Goal: Task Accomplishment & Management: Manage account settings

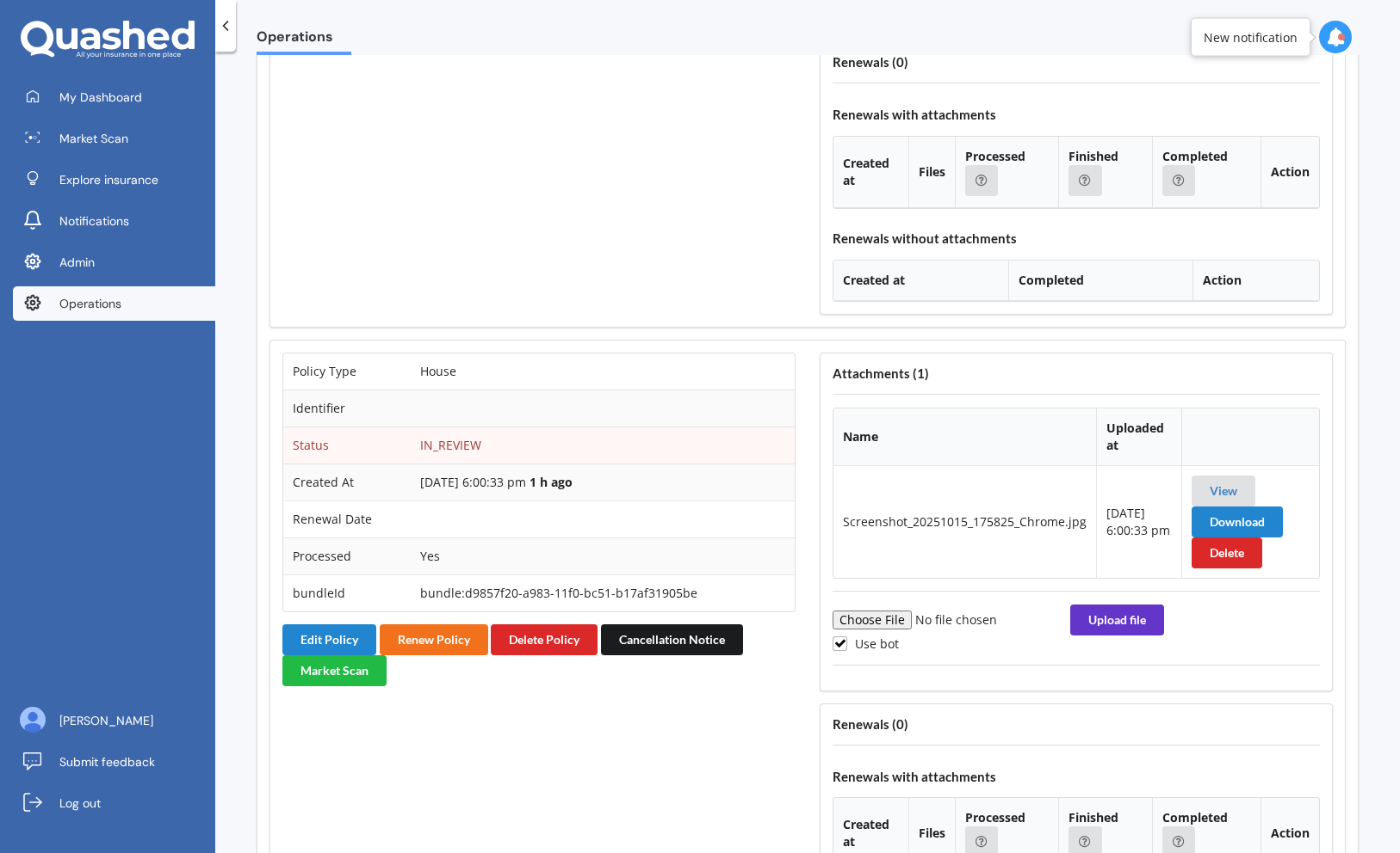
scroll to position [2494, 0]
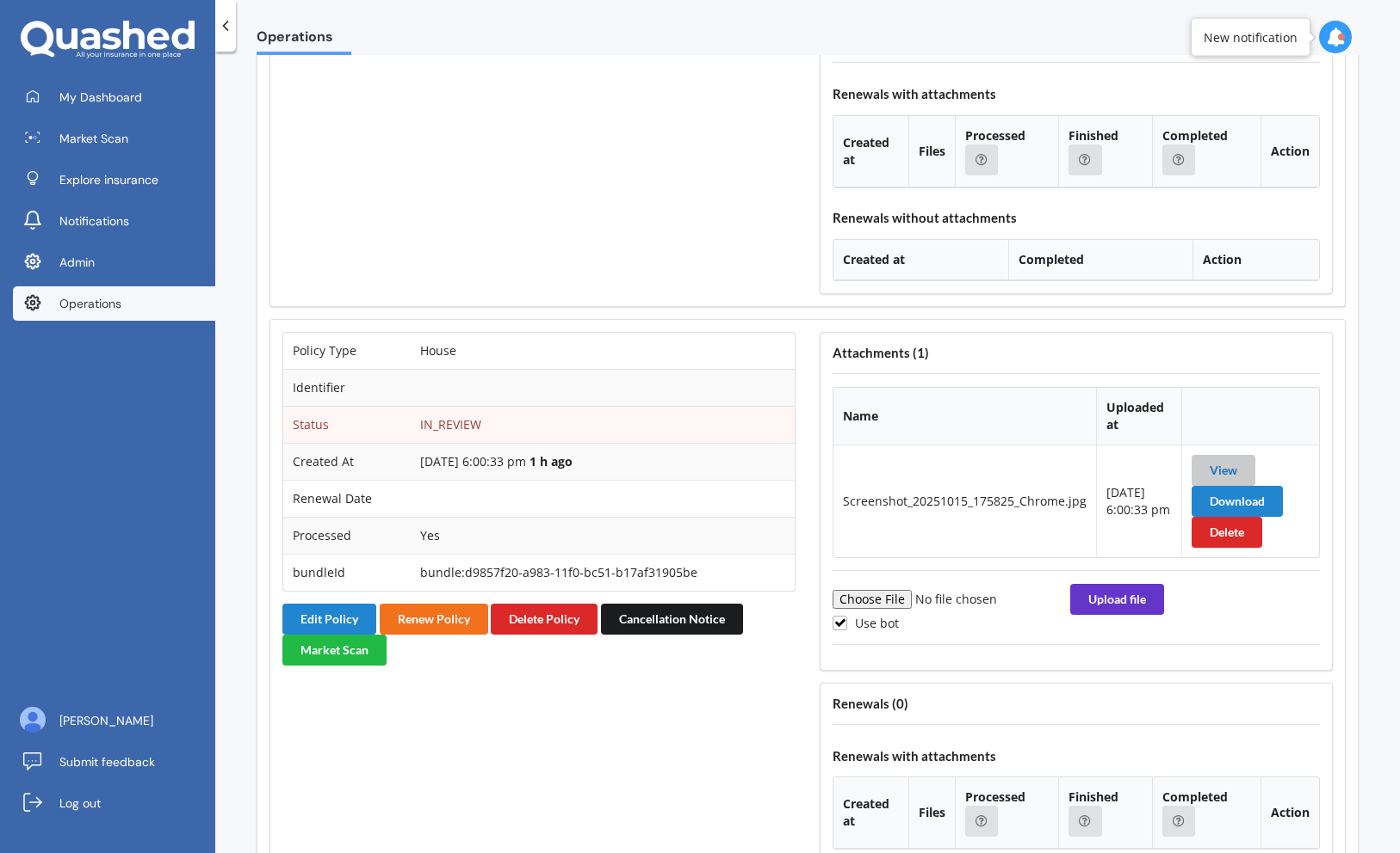
click at [1213, 471] on link "View" at bounding box center [1223, 469] width 28 height 15
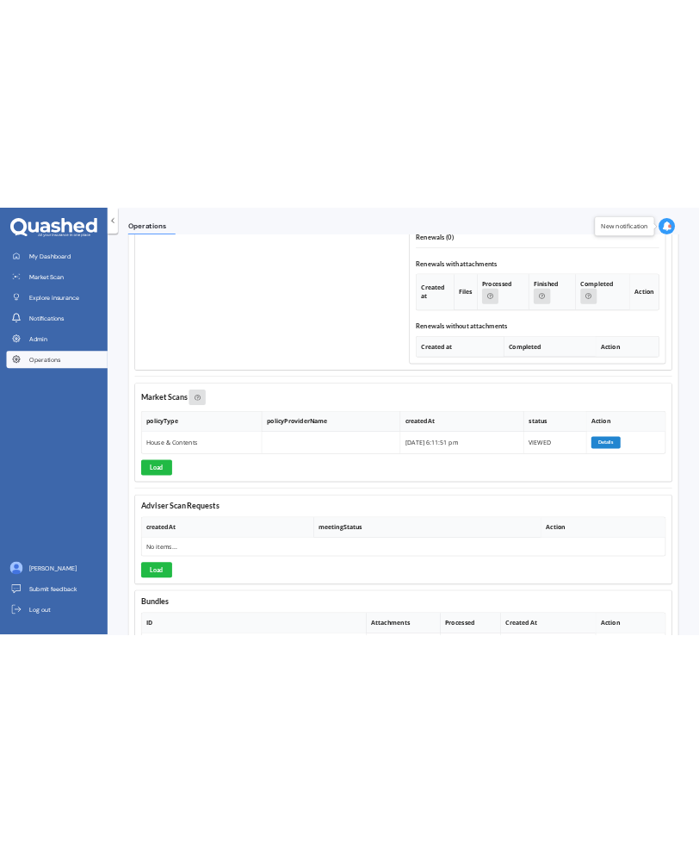
scroll to position [3012, 0]
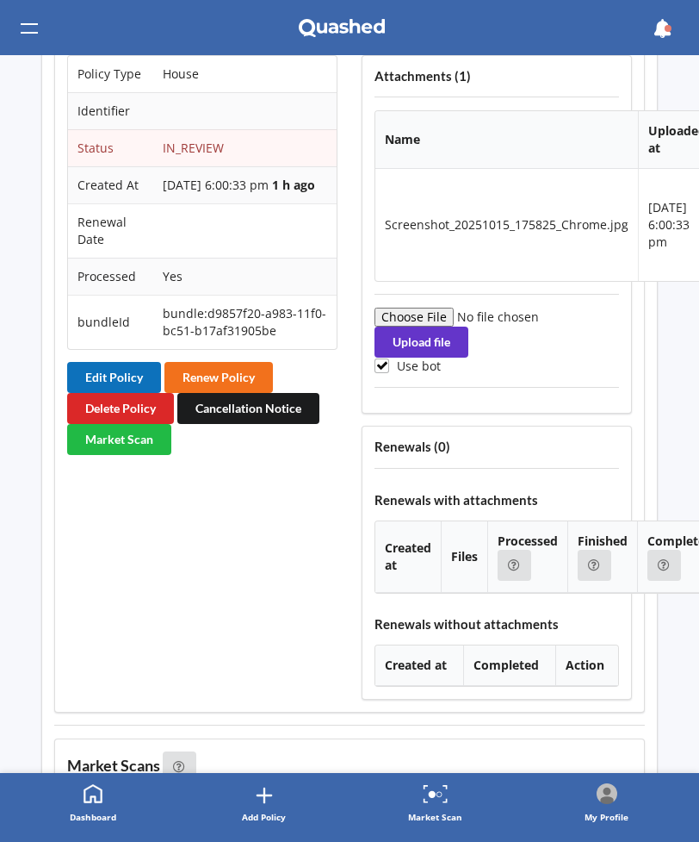
click at [127, 392] on button "Edit Policy" at bounding box center [114, 377] width 94 height 31
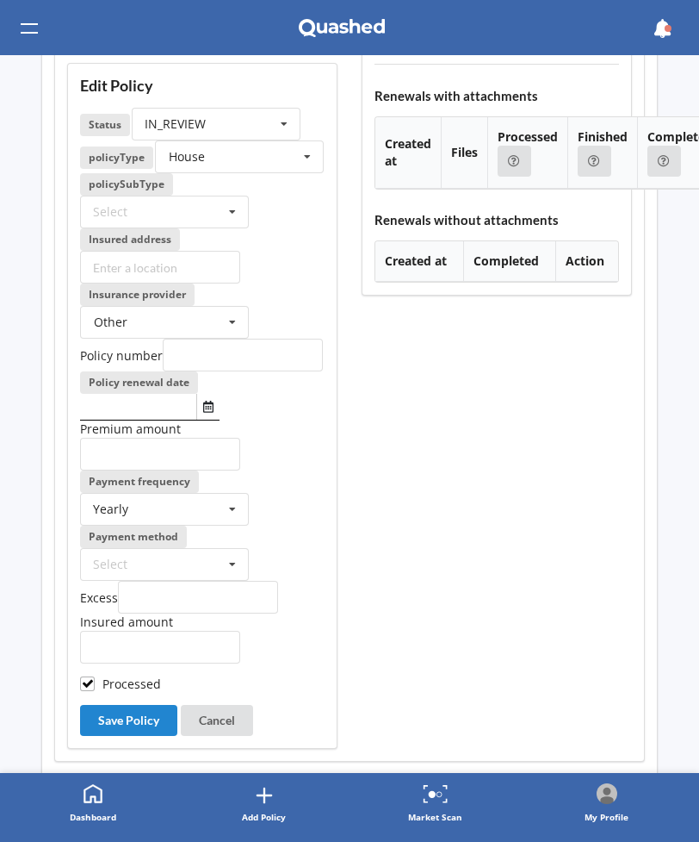
scroll to position [3419, 0]
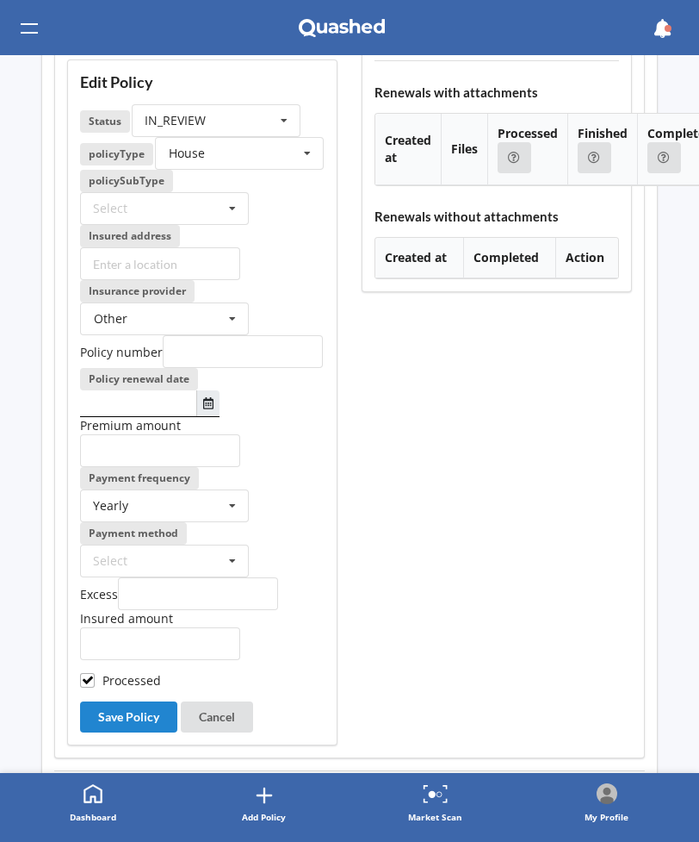
click at [210, 409] on icon "Select date" at bounding box center [208, 403] width 10 height 12
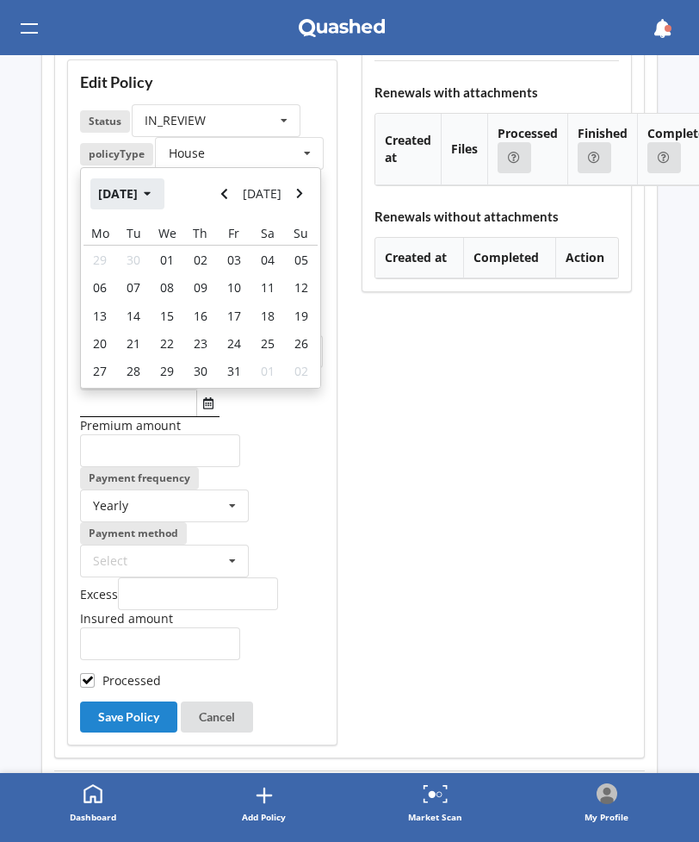
click at [148, 209] on button "Oct 2025" at bounding box center [127, 193] width 74 height 31
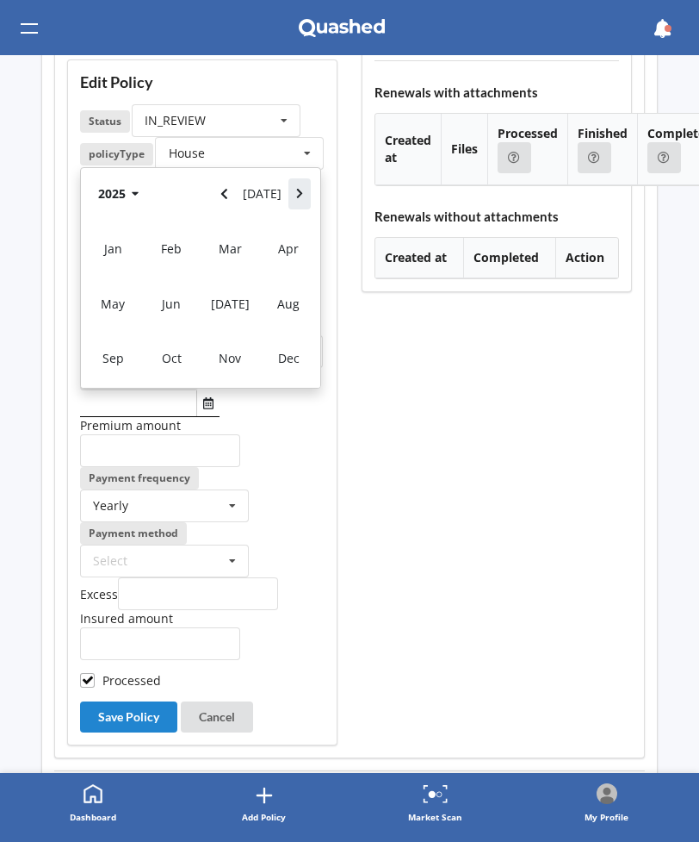
click at [301, 200] on icon "Navigate forward" at bounding box center [300, 194] width 8 height 12
click at [117, 366] on span "Sep" at bounding box center [113, 358] width 22 height 16
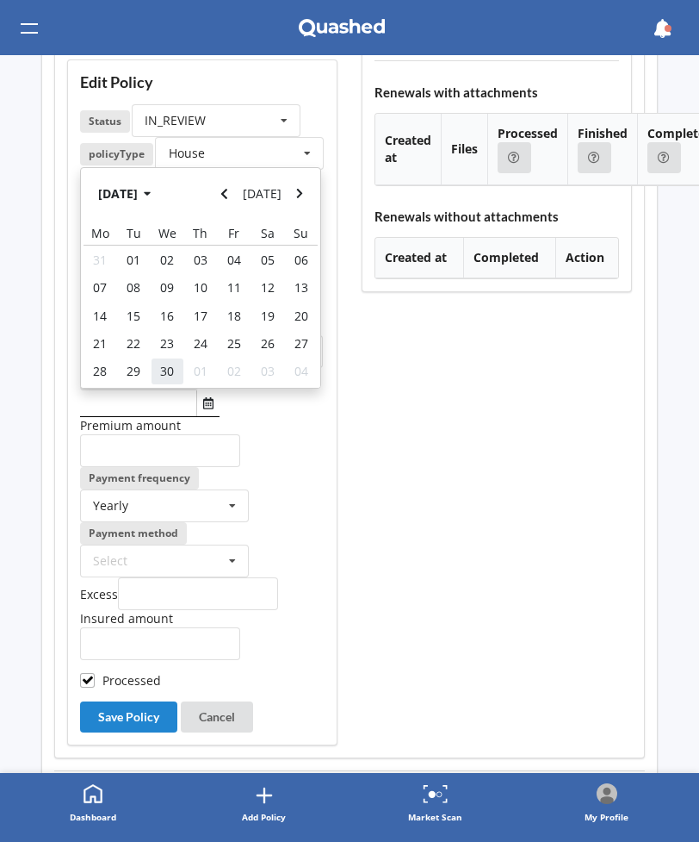
click at [158, 385] on div "30" at bounding box center [168, 371] width 34 height 28
type input "30/09/2026"
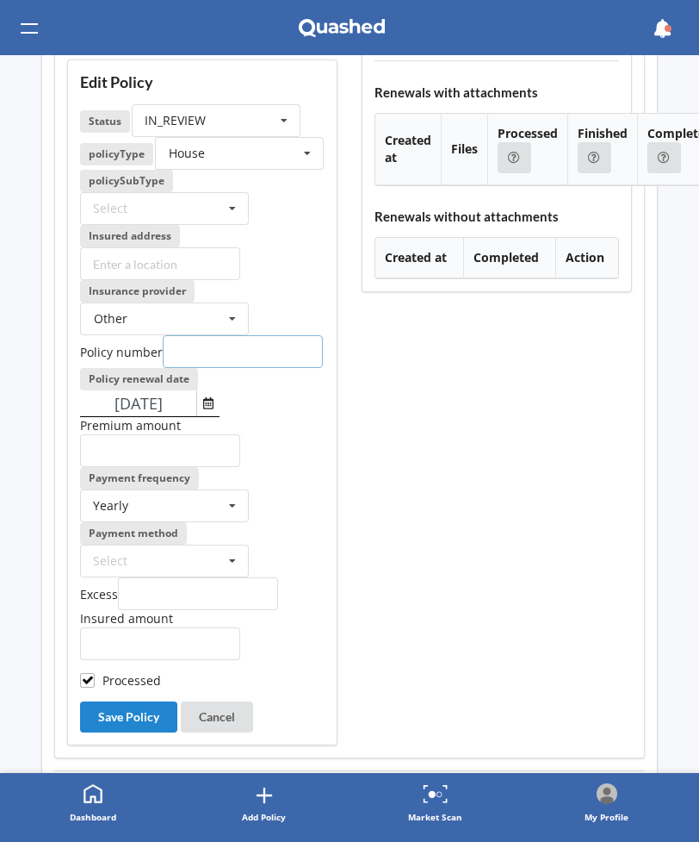
click at [212, 368] on input "text" at bounding box center [243, 351] width 160 height 33
type input "P00007522848"
click at [272, 137] on icon at bounding box center [284, 121] width 26 height 32
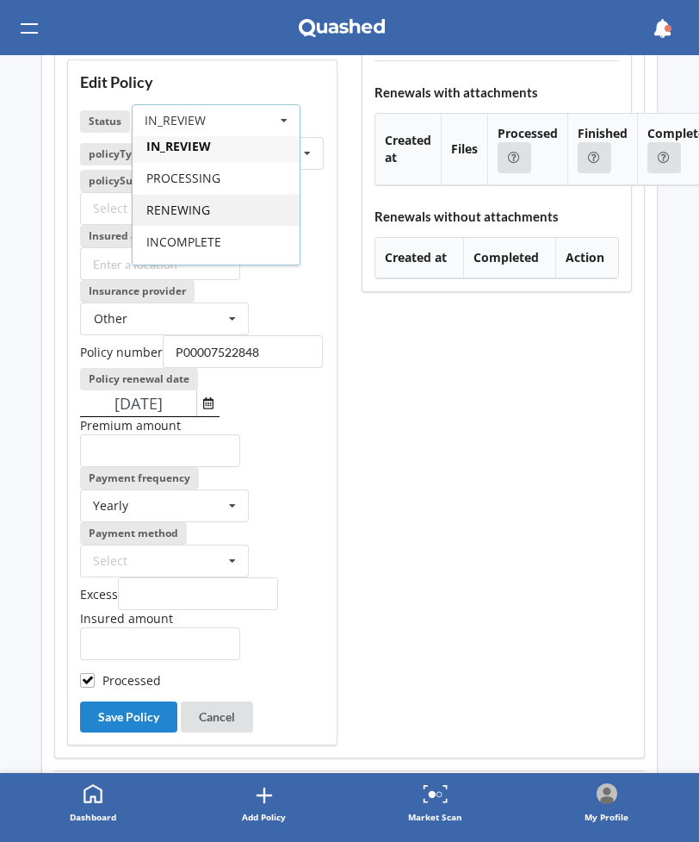
scroll to position [115, 0]
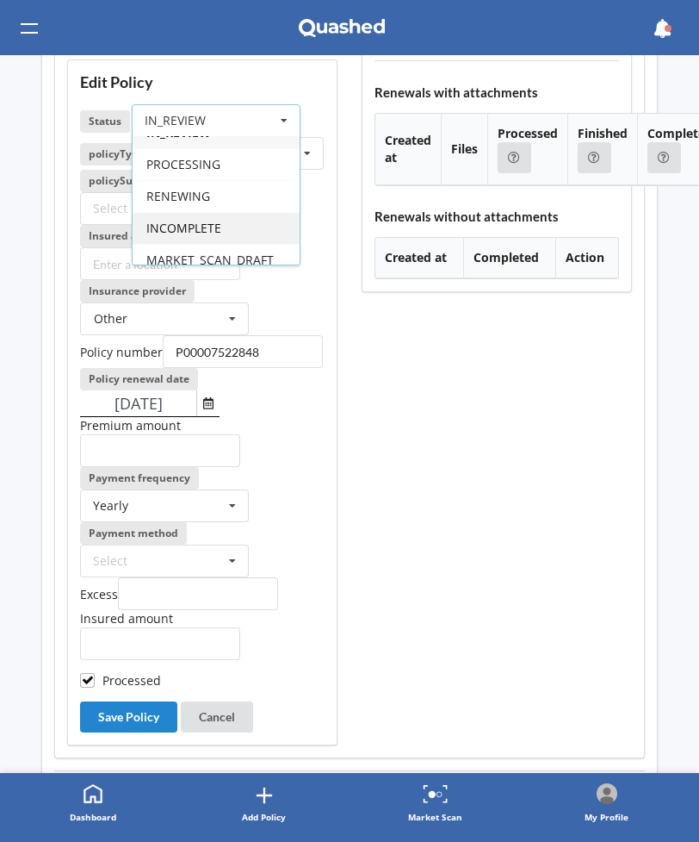
click at [234, 244] on div "INCOMPLETE" at bounding box center [216, 228] width 167 height 32
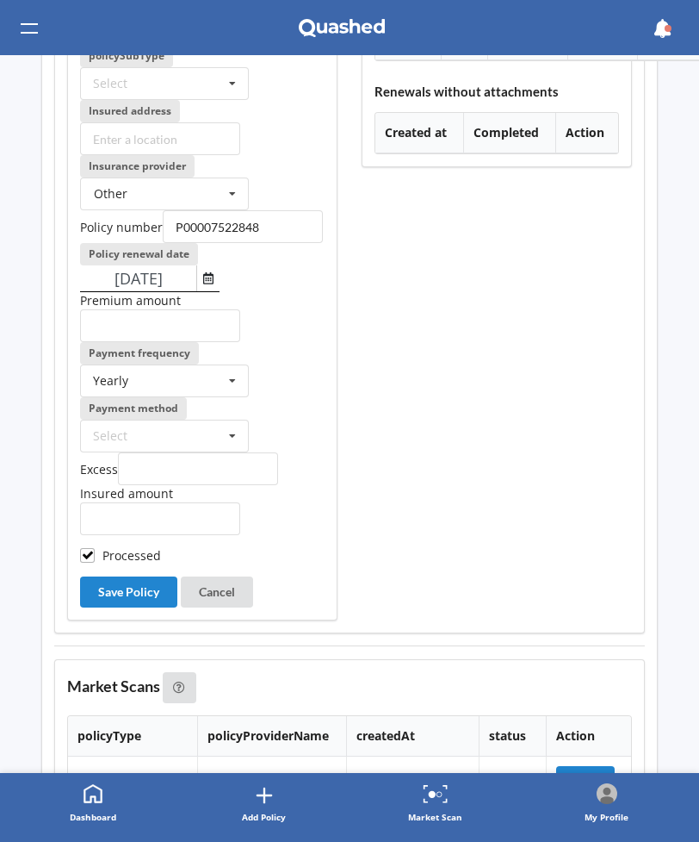
scroll to position [3549, 0]
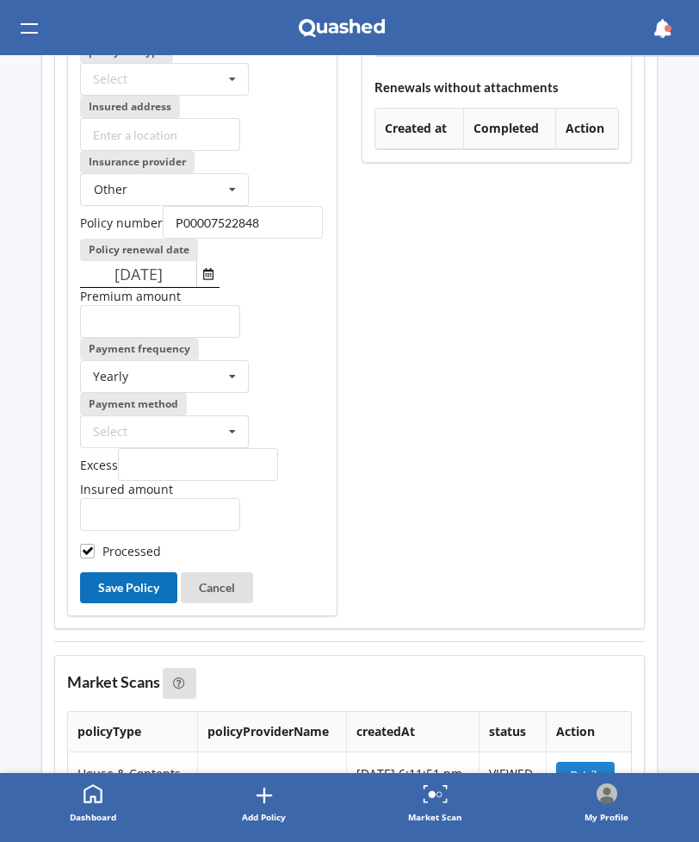
click at [160, 603] on button "Save Policy" at bounding box center [128, 587] width 97 height 31
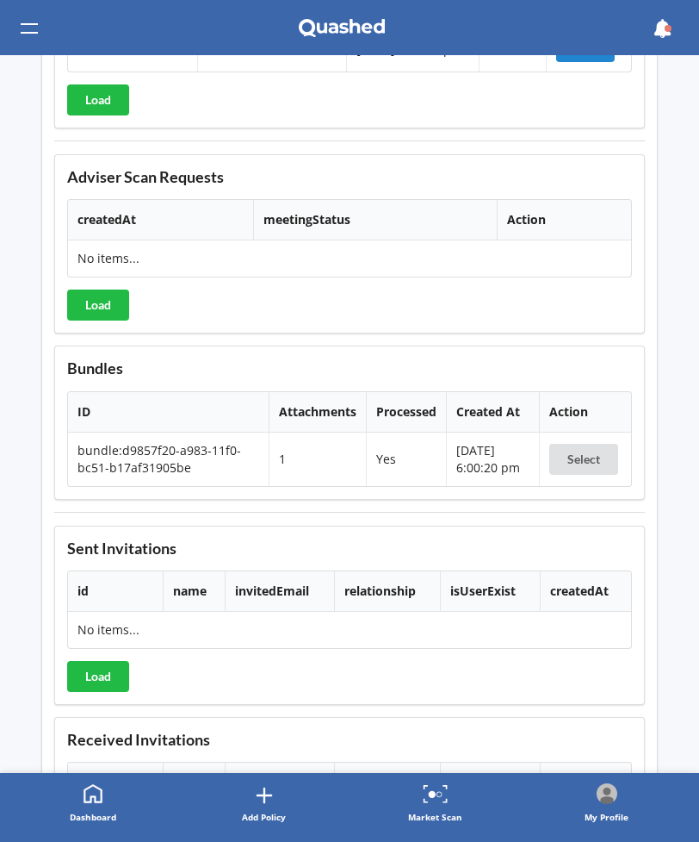
scroll to position [4280, 0]
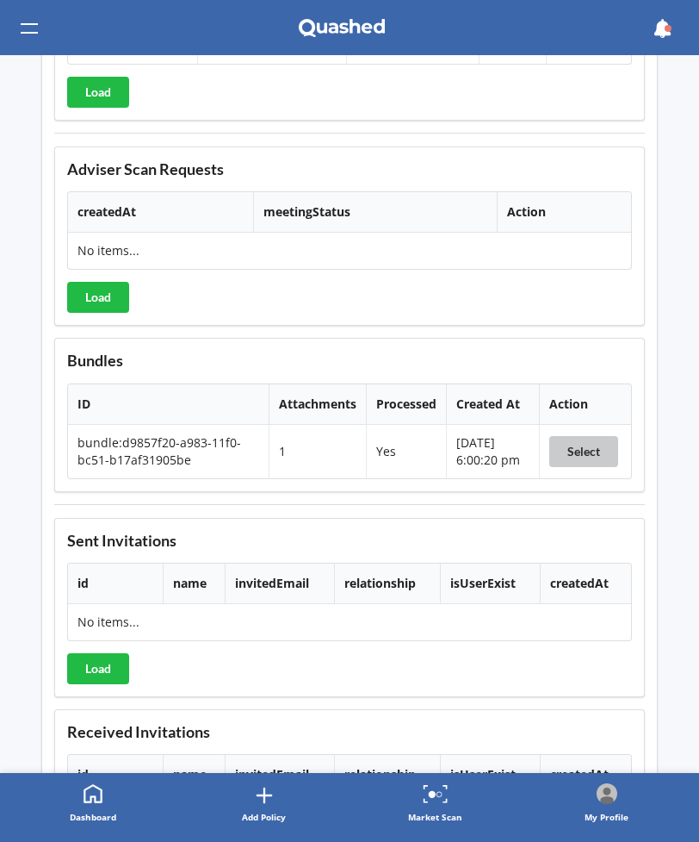
click at [581, 467] on button "Select" at bounding box center [584, 451] width 69 height 31
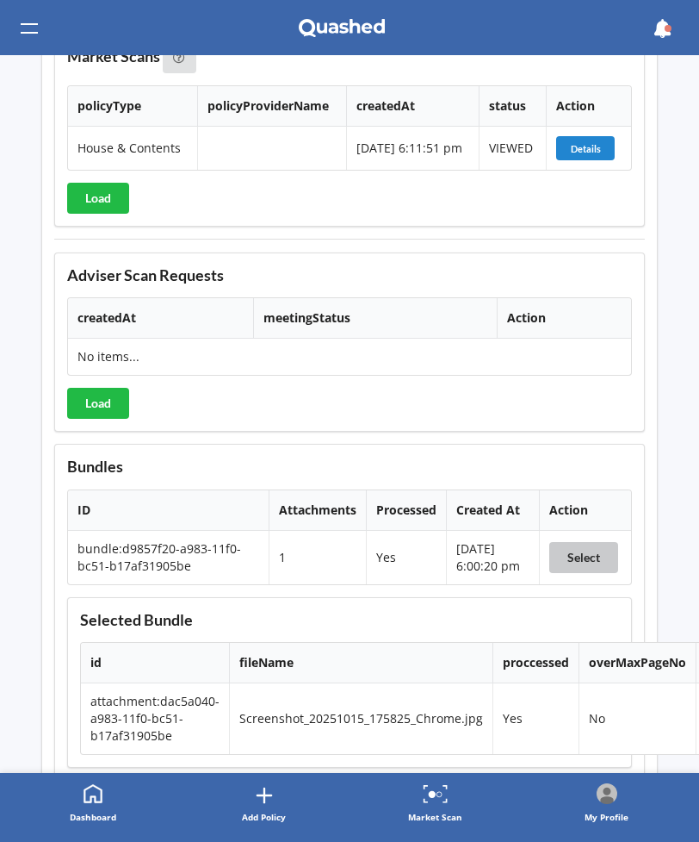
scroll to position [4097, 0]
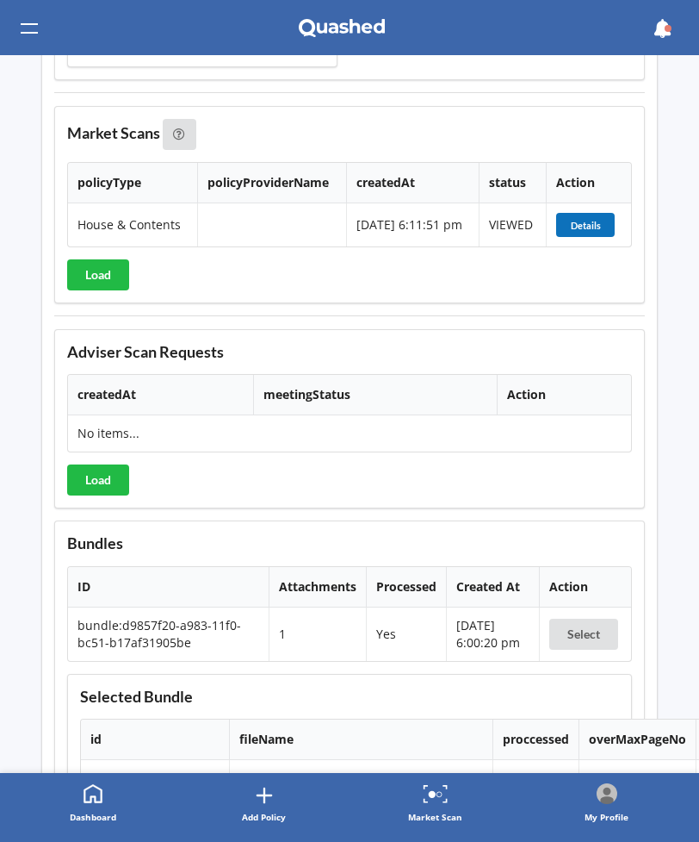
click at [580, 237] on button "Details" at bounding box center [585, 225] width 59 height 24
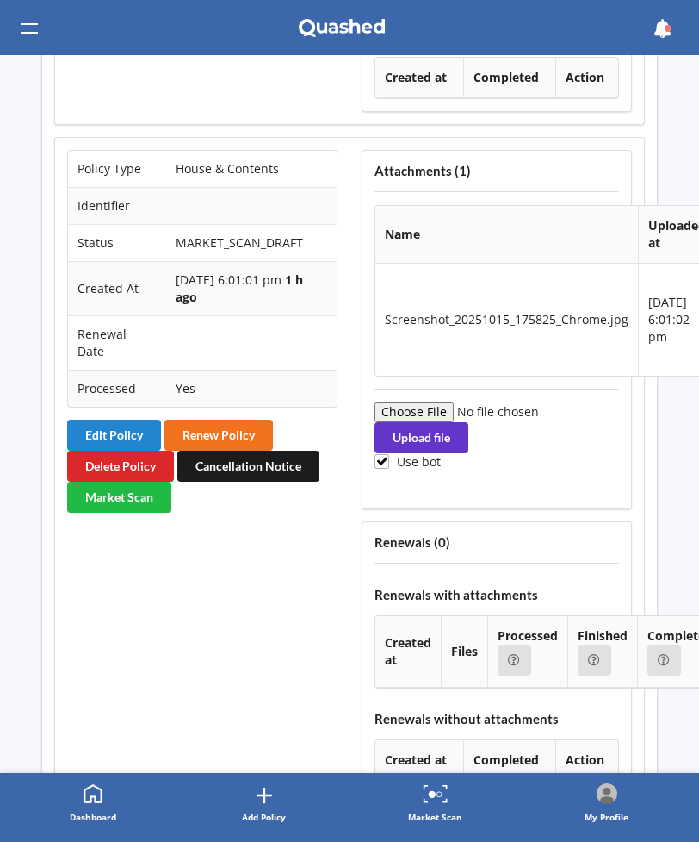
scroll to position [2224, 0]
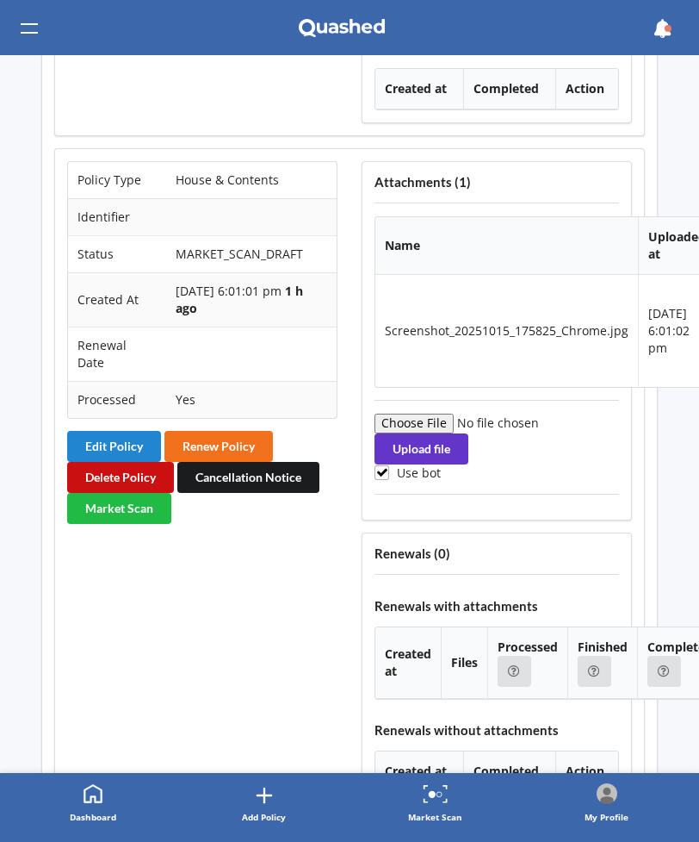
click at [146, 474] on button "Delete Policy" at bounding box center [120, 477] width 107 height 31
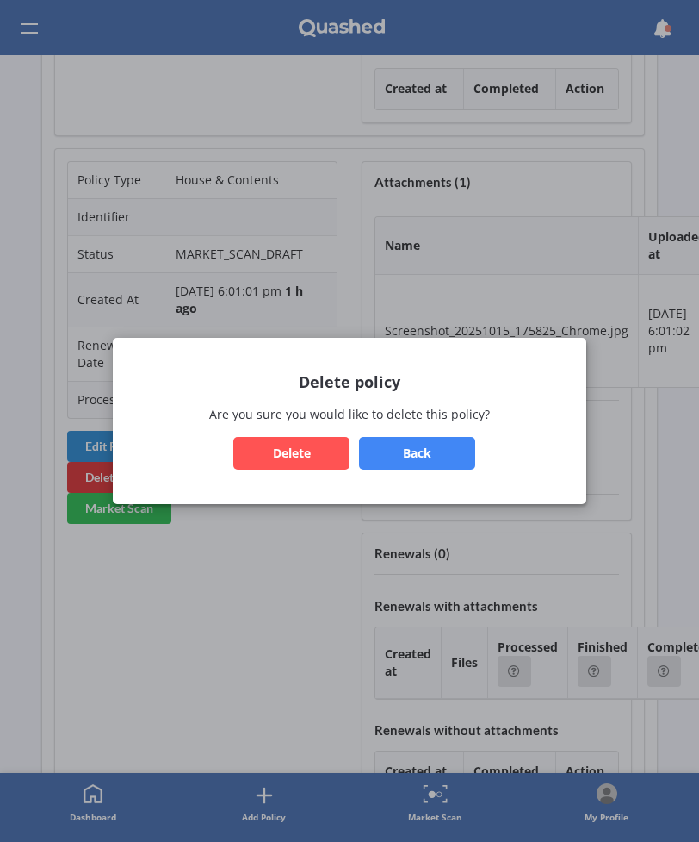
click at [287, 457] on button "Delete" at bounding box center [291, 453] width 116 height 33
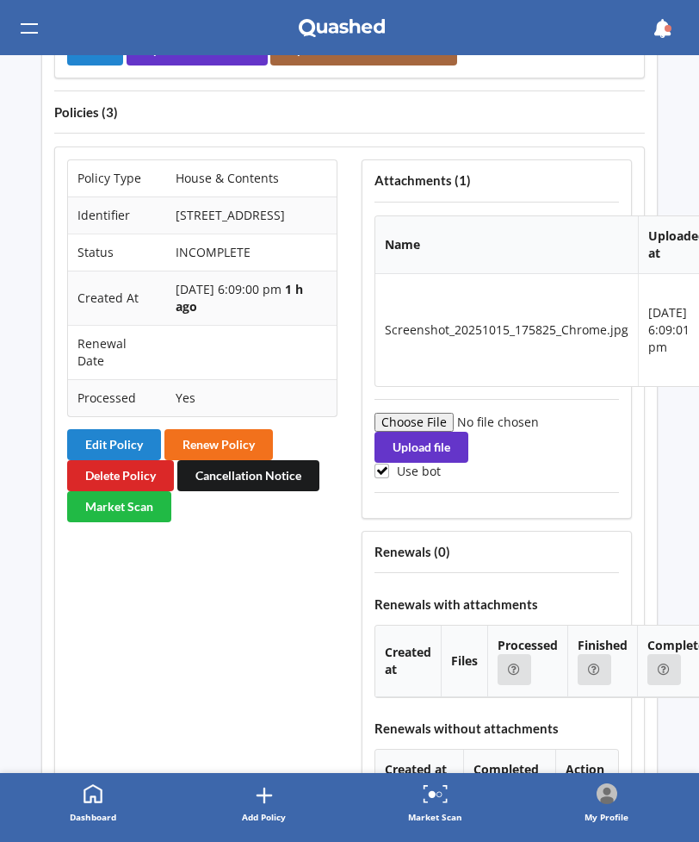
scroll to position [1531, 0]
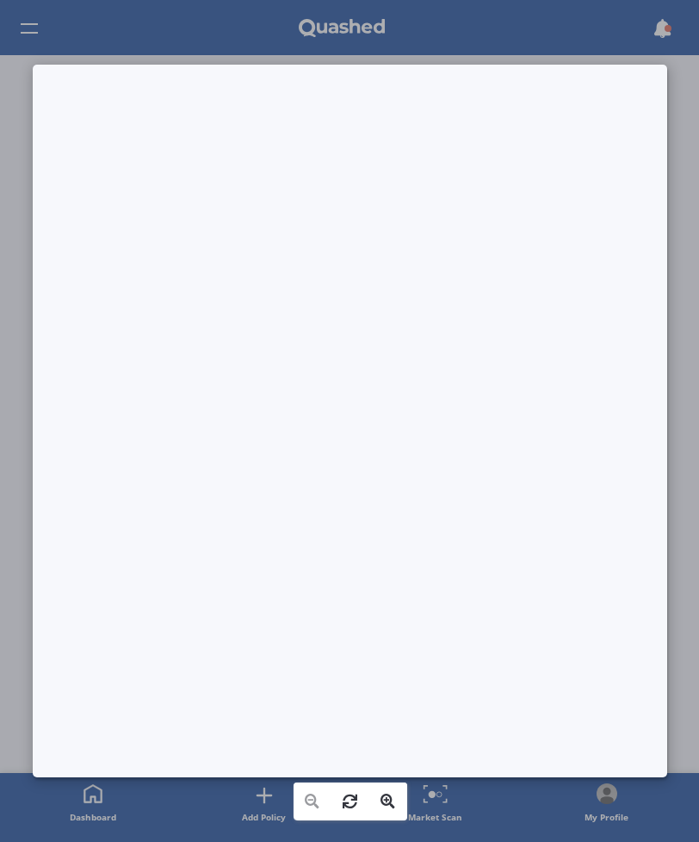
drag, startPoint x: 401, startPoint y: 584, endPoint x: 268, endPoint y: 415, distance: 215.2
click at [133, 165] on div at bounding box center [126, 158] width 14 height 14
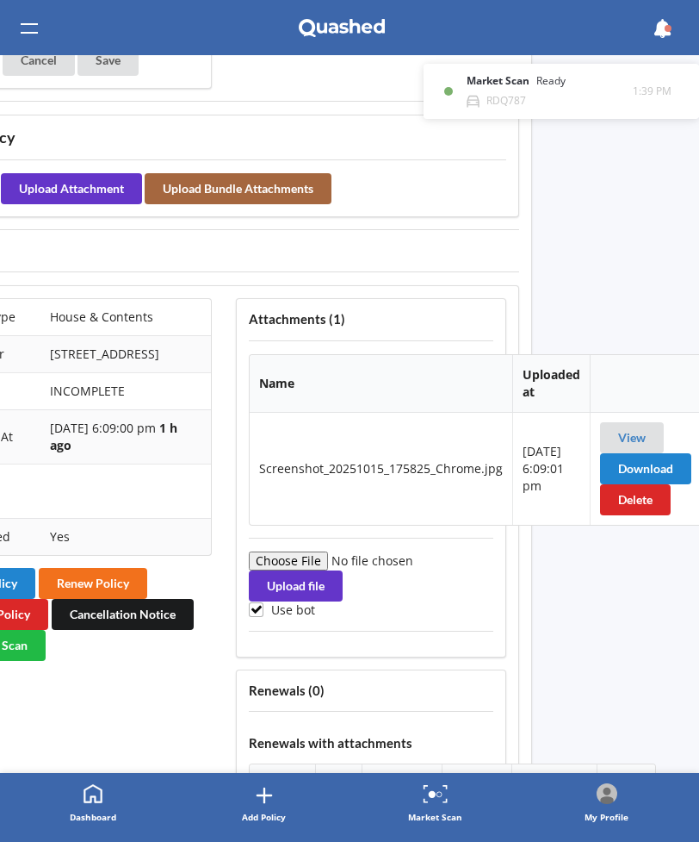
scroll to position [1405, 133]
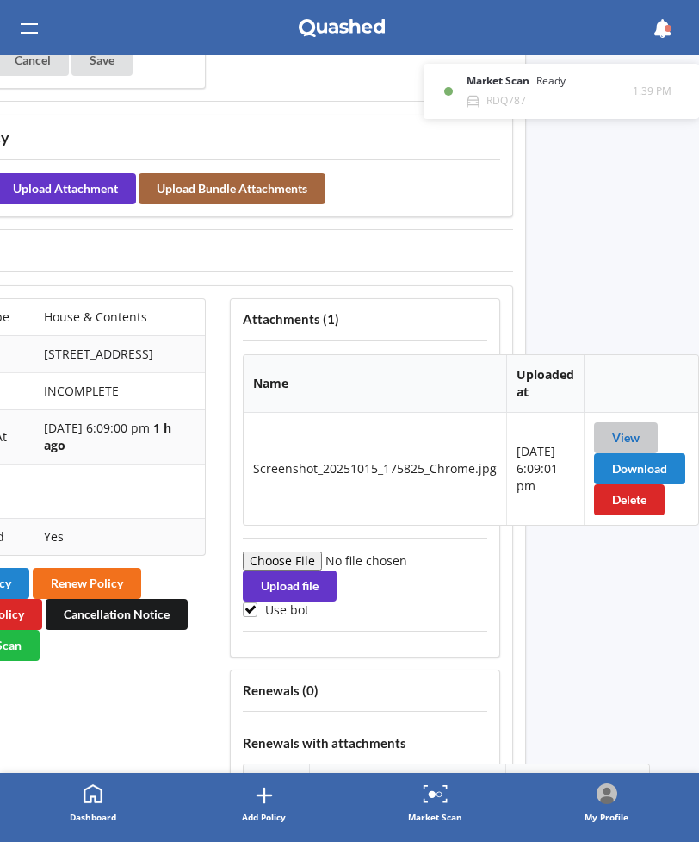
click at [617, 435] on link "View" at bounding box center [626, 437] width 28 height 15
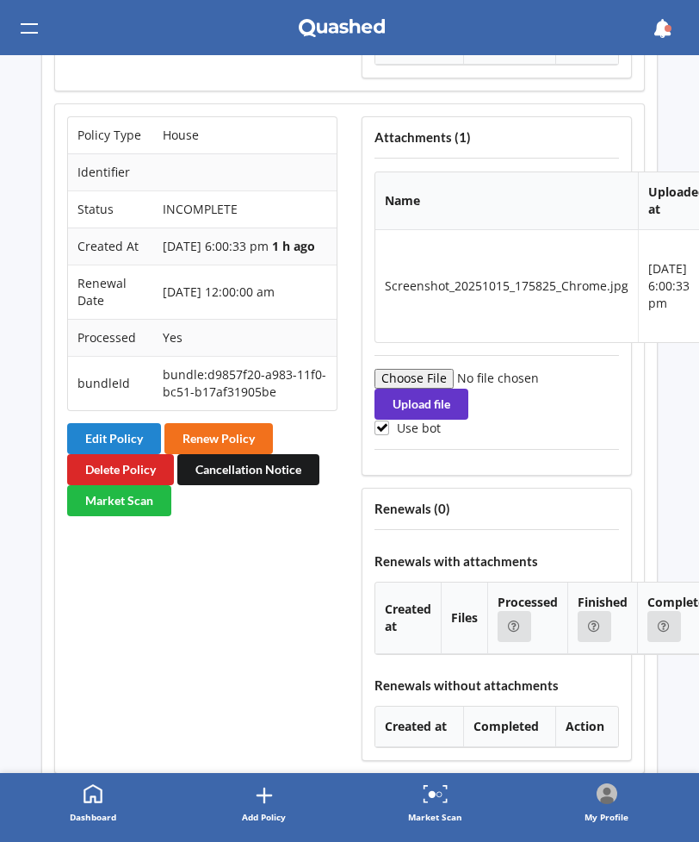
scroll to position [2263, 0]
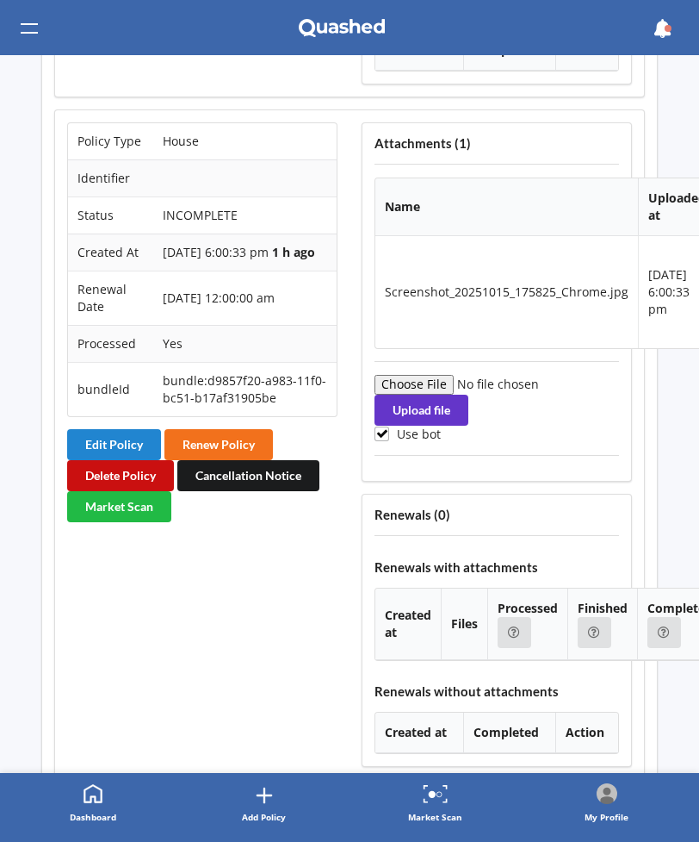
click at [144, 491] on button "Delete Policy" at bounding box center [120, 475] width 107 height 31
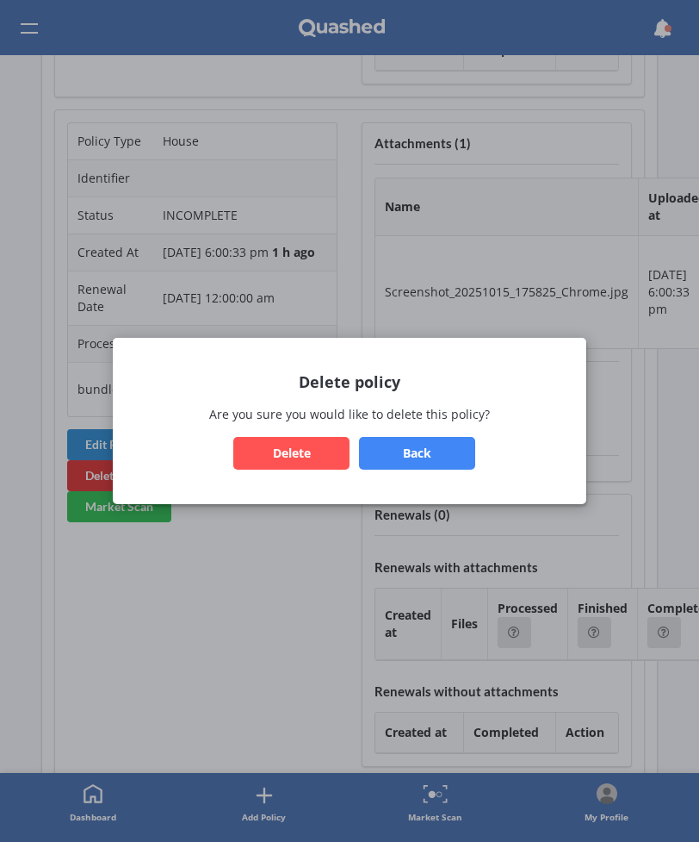
click at [264, 449] on button "Delete" at bounding box center [291, 453] width 116 height 33
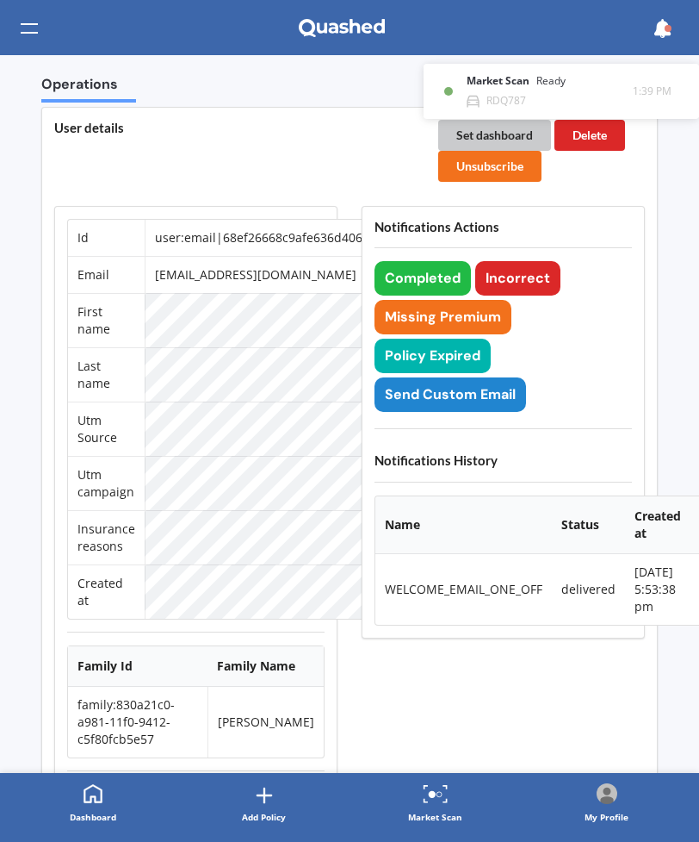
click at [482, 127] on button "Set dashboard" at bounding box center [494, 135] width 113 height 31
click at [26, 27] on div at bounding box center [29, 28] width 17 height 33
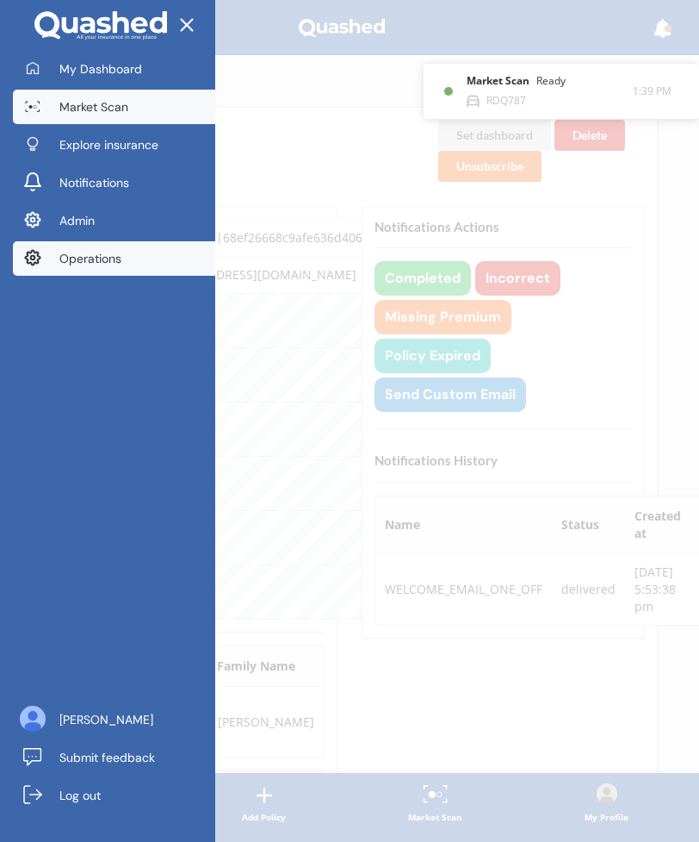
click at [90, 104] on span "Market Scan" at bounding box center [93, 106] width 69 height 17
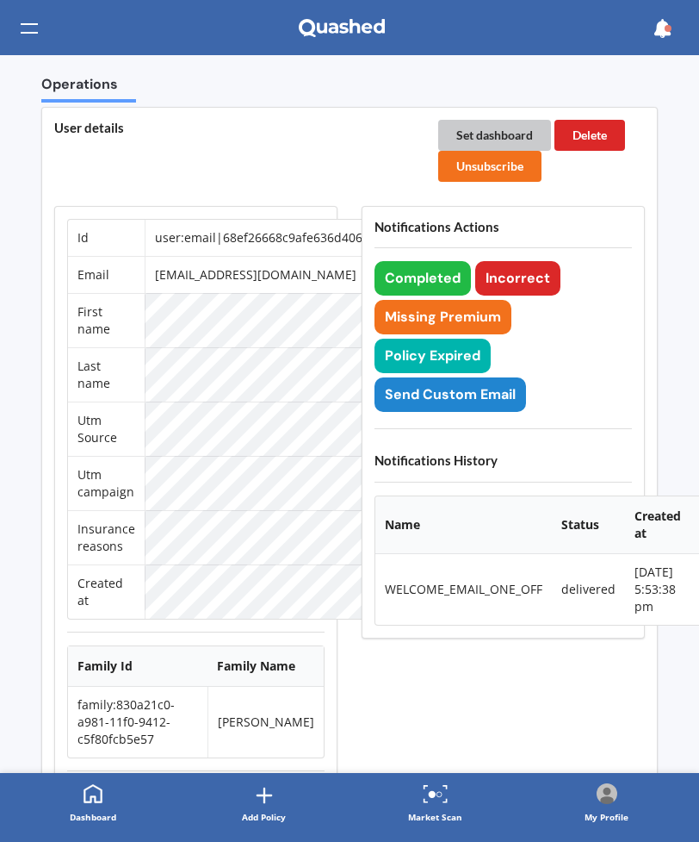
click at [469, 134] on button "Set dashboard" at bounding box center [494, 135] width 113 height 31
click at [375, 39] on link at bounding box center [342, 29] width 86 height 55
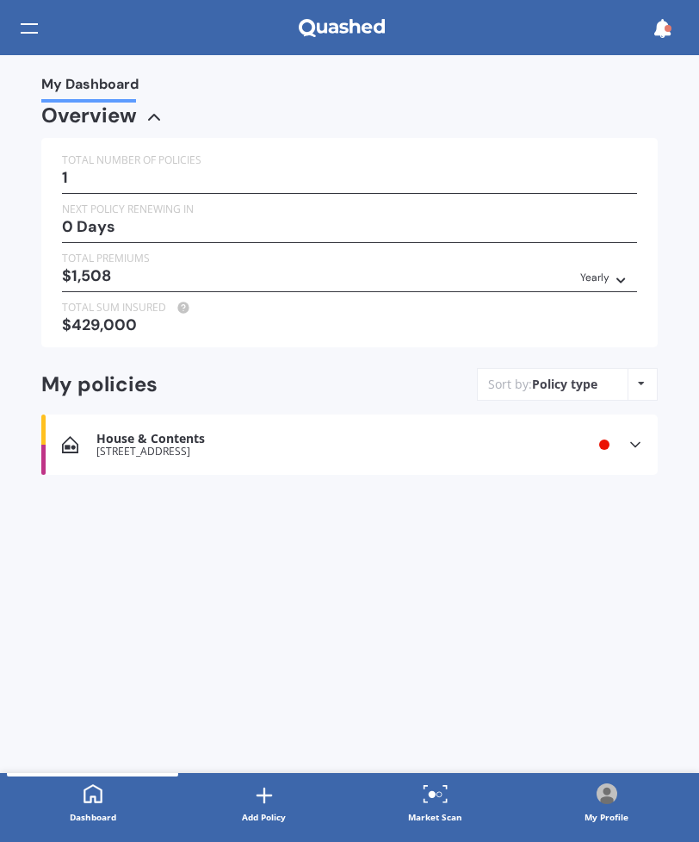
click at [466, 463] on div "House & Contents 37 Staverton Crescent, Māngere, Auckland 2022 Provider Renewal…" at bounding box center [349, 444] width 617 height 60
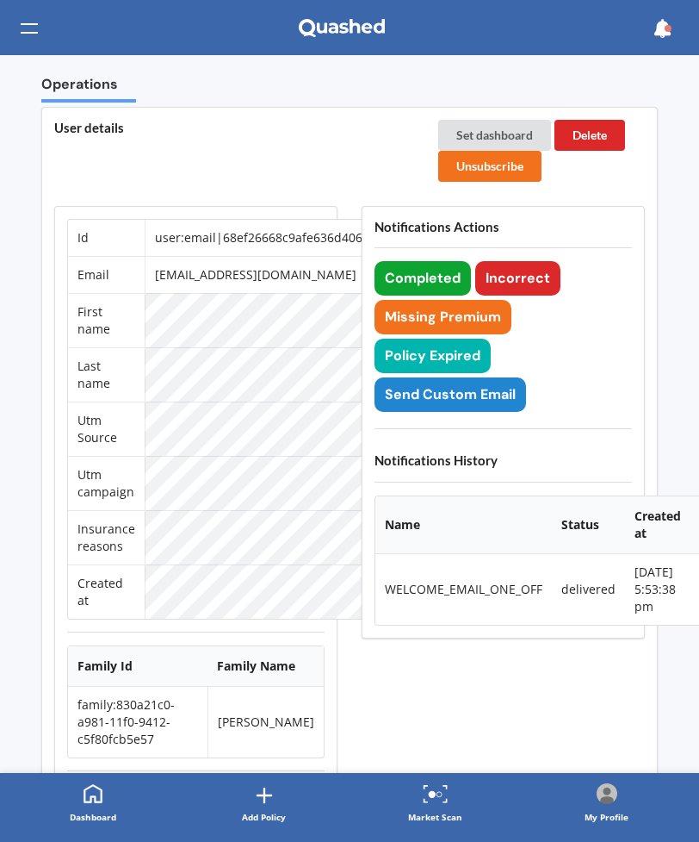
click at [417, 276] on button "Completed" at bounding box center [423, 278] width 96 height 34
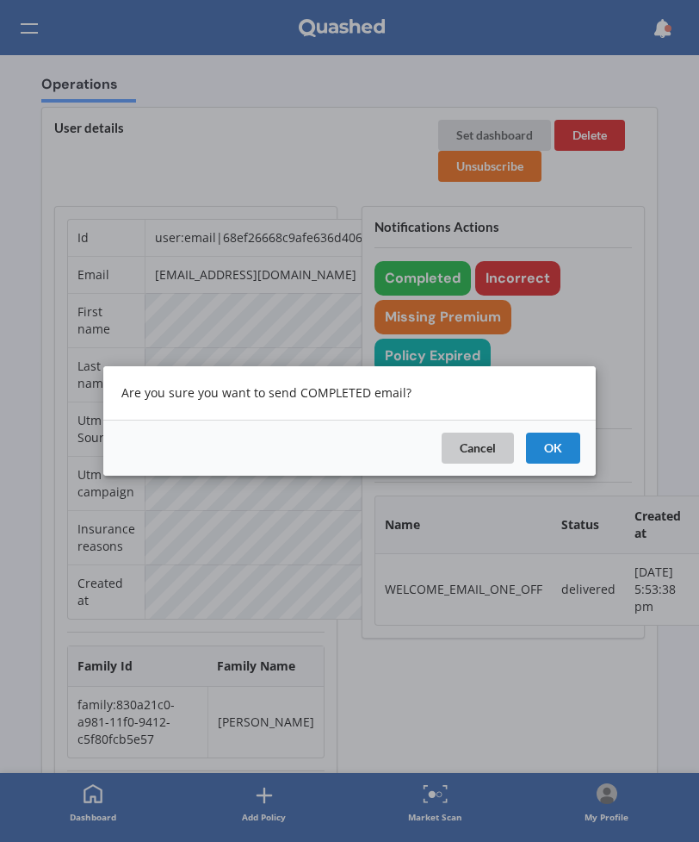
click at [462, 447] on button "Cancel" at bounding box center [478, 447] width 72 height 31
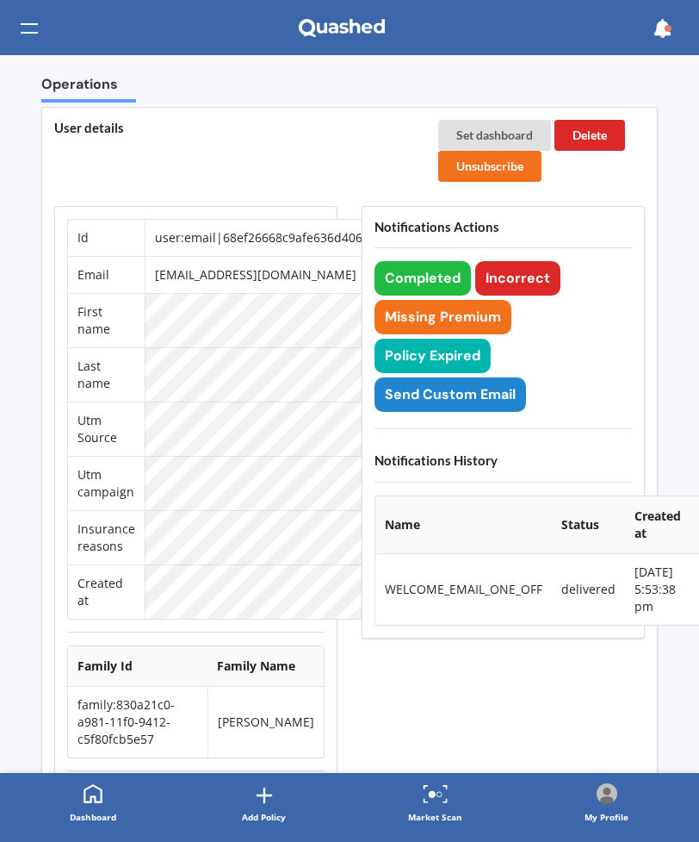
click at [661, 33] on icon at bounding box center [662, 28] width 19 height 19
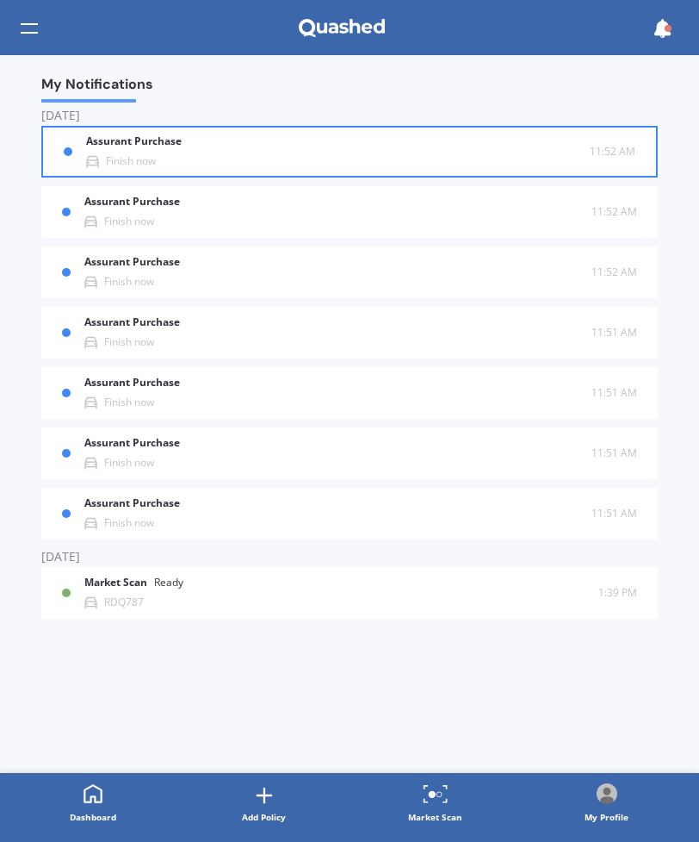
click at [464, 152] on div "Assurant Purchase Finish now" at bounding box center [338, 151] width 504 height 32
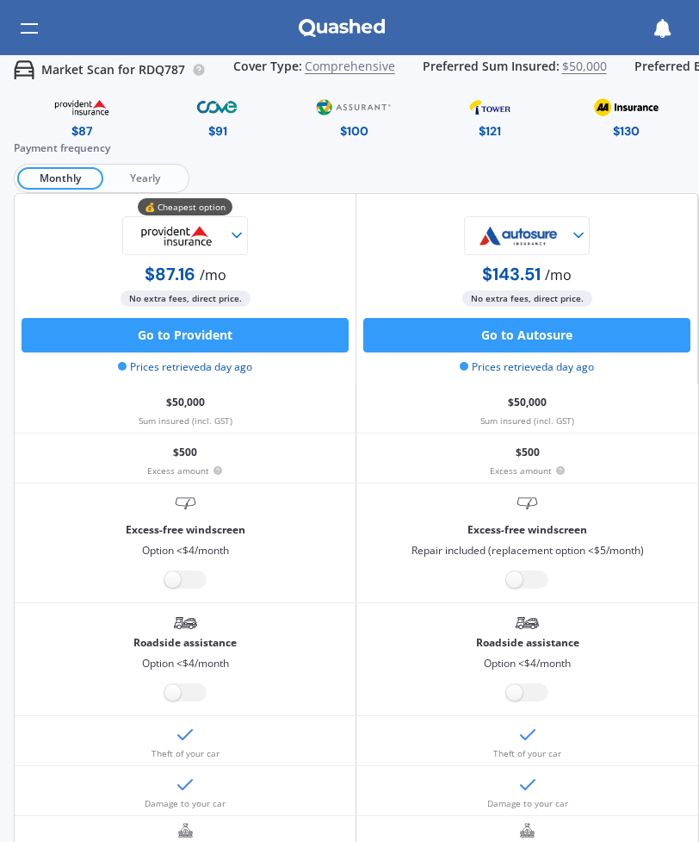
click at [667, 27] on icon at bounding box center [662, 28] width 19 height 19
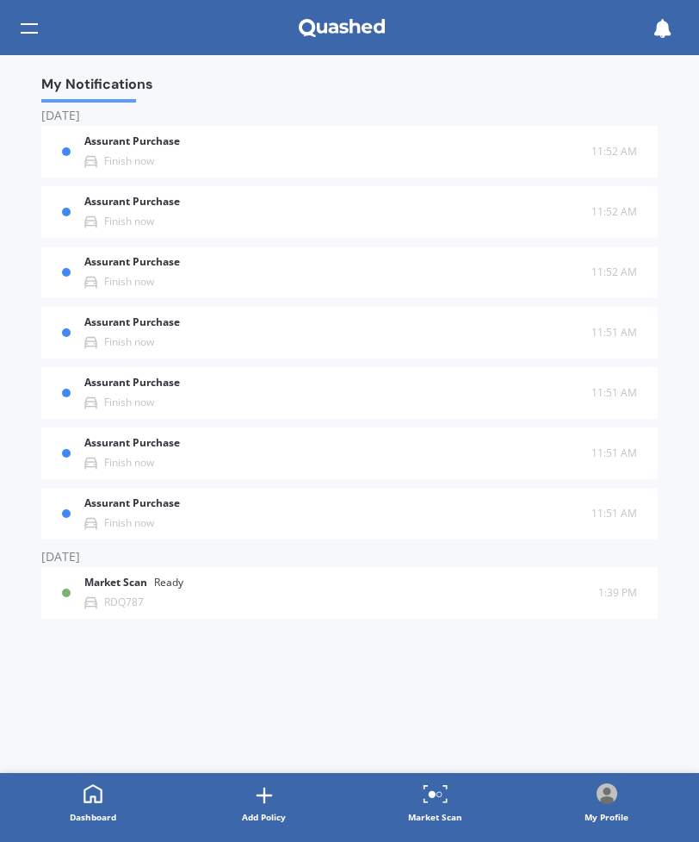
click at [387, 34] on div "My Notifications" at bounding box center [349, 27] width 699 height 55
click at [315, 22] on icon at bounding box center [342, 28] width 86 height 19
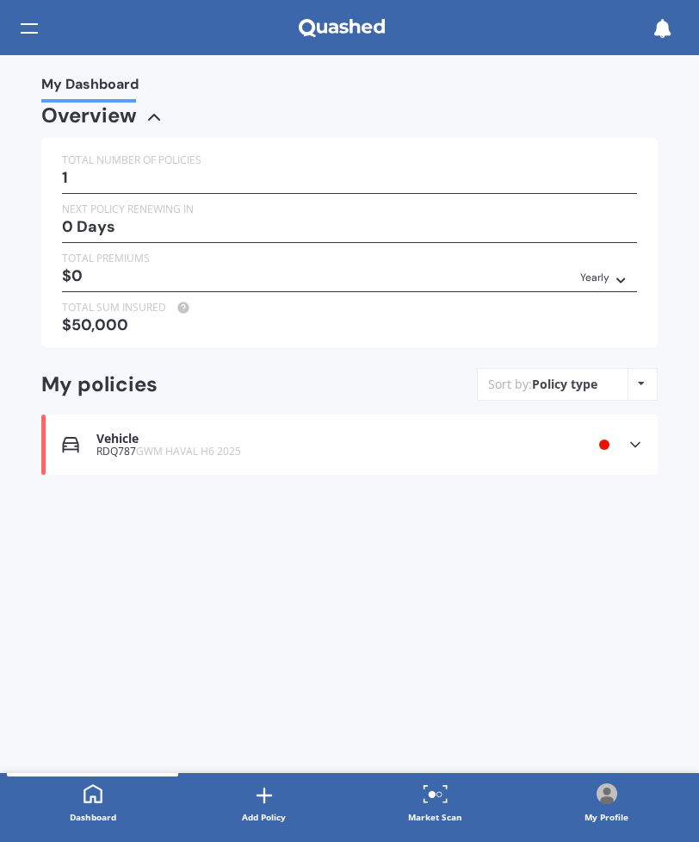
click at [675, 22] on div at bounding box center [662, 28] width 33 height 33
